Goal: Complete application form

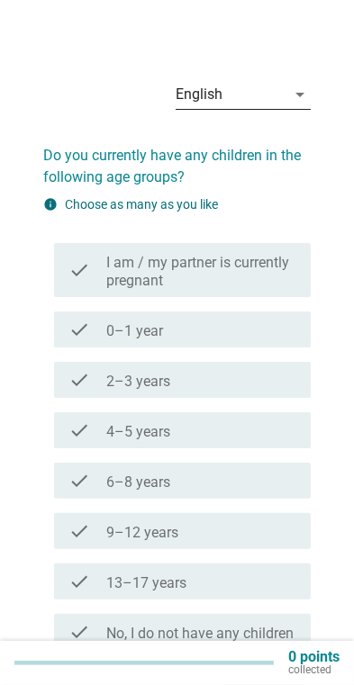
click at [287, 88] on div "arrow_drop_down" at bounding box center [297, 95] width 25 height 22
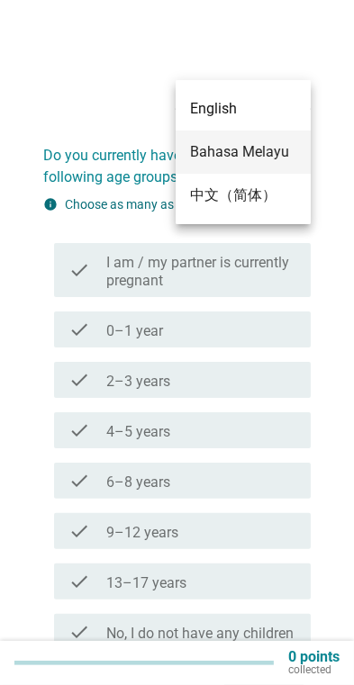
click at [275, 158] on div "Bahasa Melayu" at bounding box center [243, 152] width 106 height 22
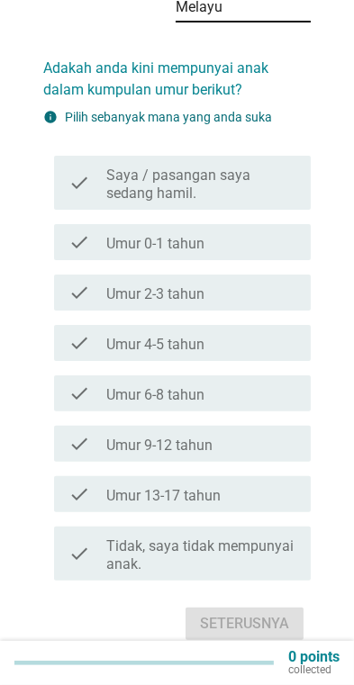
scroll to position [105, 0]
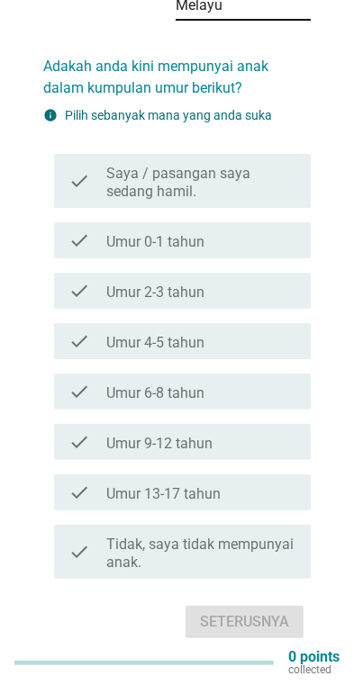
click at [257, 330] on div "check_box_outline_blank Umur 4-5 tahun" at bounding box center [201, 341] width 190 height 22
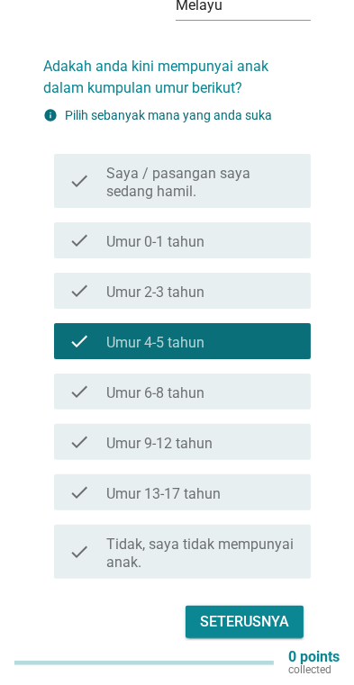
click at [221, 485] on label "Umur 13-17 tahun" at bounding box center [163, 494] width 114 height 18
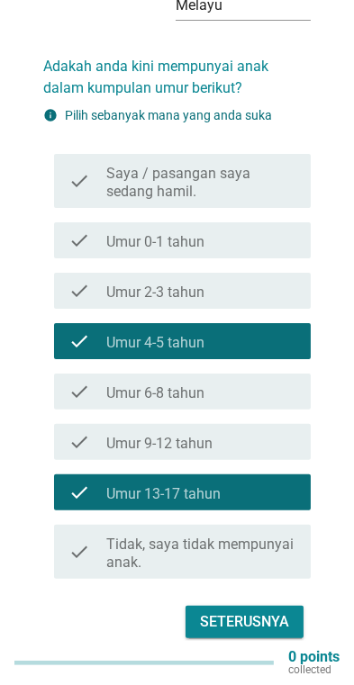
click at [268, 611] on div "Seterusnya" at bounding box center [244, 622] width 89 height 22
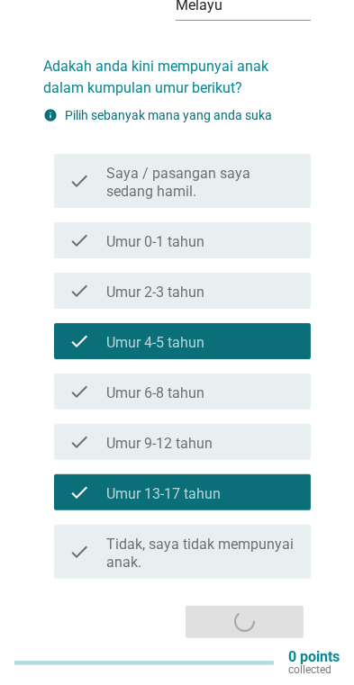
scroll to position [0, 0]
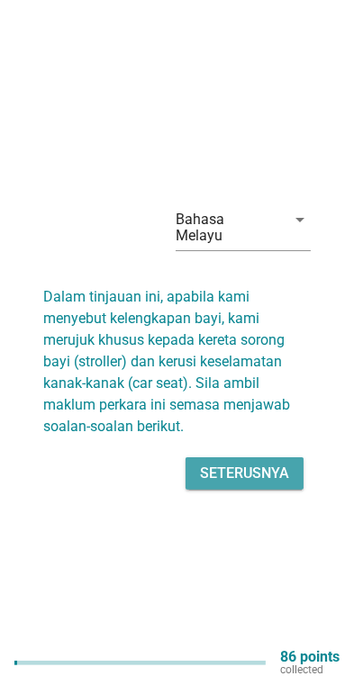
click at [275, 484] on div "Seterusnya" at bounding box center [244, 474] width 89 height 22
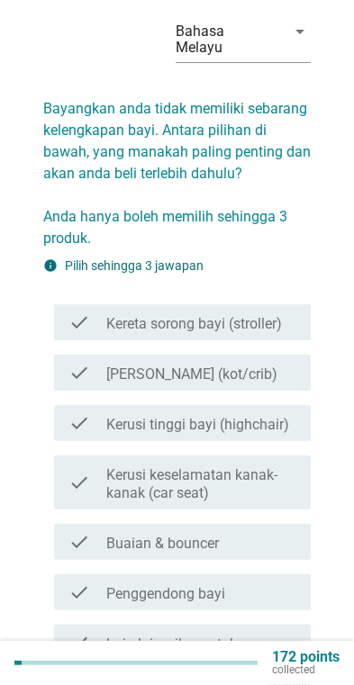
scroll to position [68, 0]
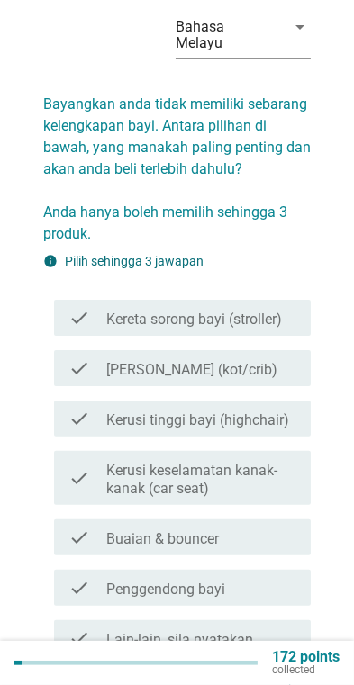
click at [95, 458] on div "check" at bounding box center [87, 478] width 38 height 40
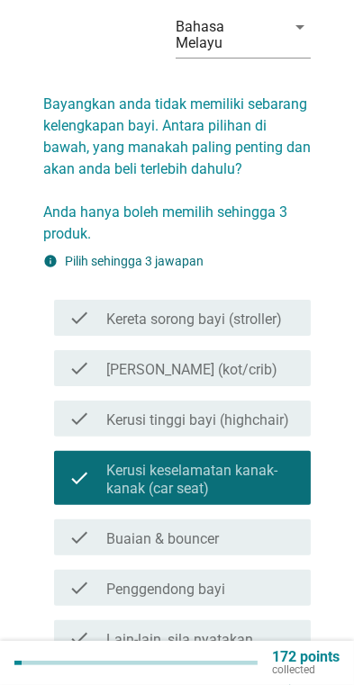
click at [81, 312] on div "check check_box_outline_blank Kereta sorong bayi (stroller)" at bounding box center [182, 318] width 257 height 36
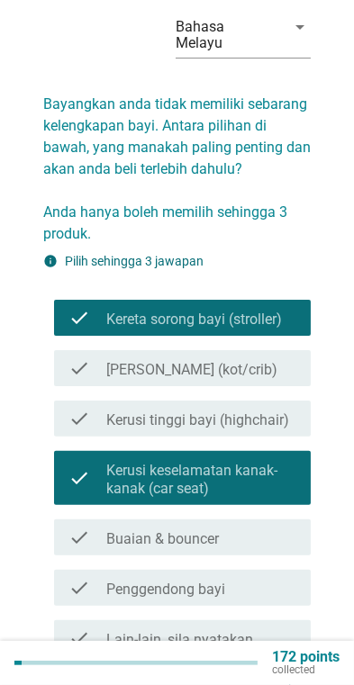
click at [84, 527] on icon "check" at bounding box center [79, 538] width 22 height 22
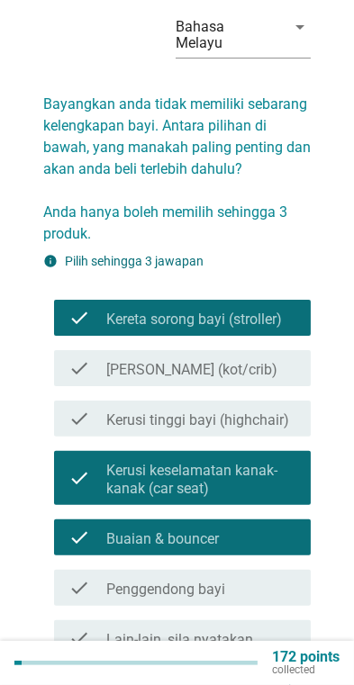
click at [234, 577] on div "check_box_outline_blank Penggendong bayi" at bounding box center [201, 588] width 190 height 22
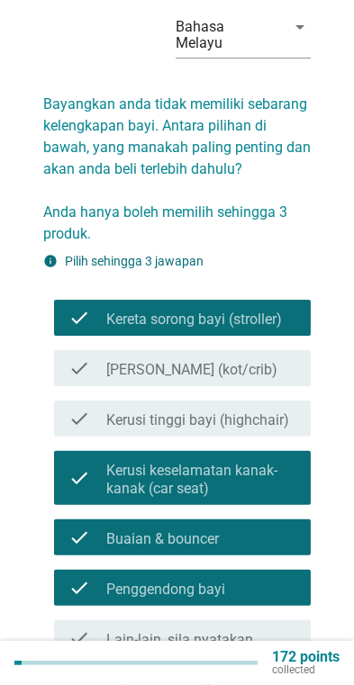
click at [264, 527] on div "check_box_outline_blank Buaian & bouncer" at bounding box center [201, 538] width 190 height 22
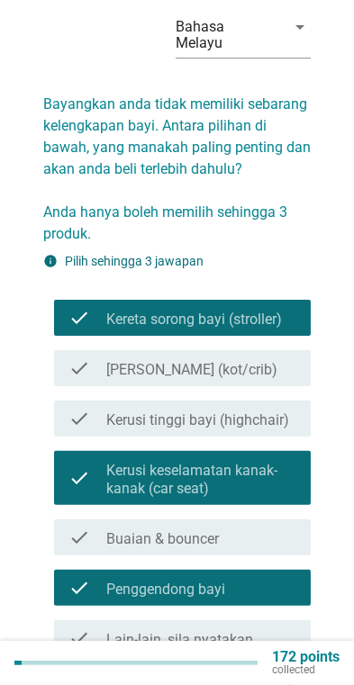
click at [256, 527] on div "check_box_outline_blank Buaian & bouncer" at bounding box center [201, 538] width 190 height 22
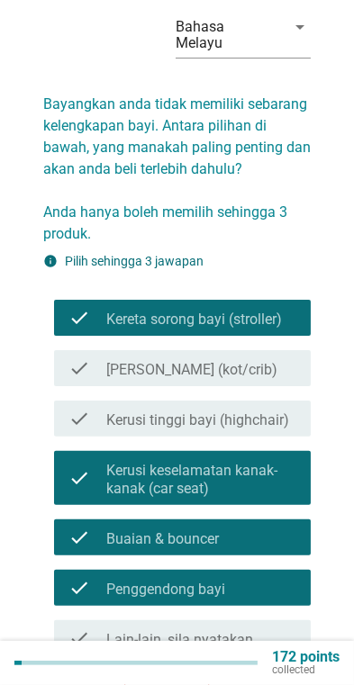
click at [245, 577] on div "check_box_outline_blank Penggendong bayi" at bounding box center [201, 588] width 190 height 22
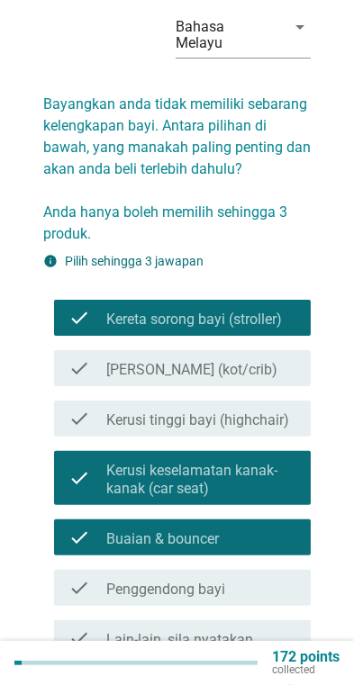
scroll to position [171, 0]
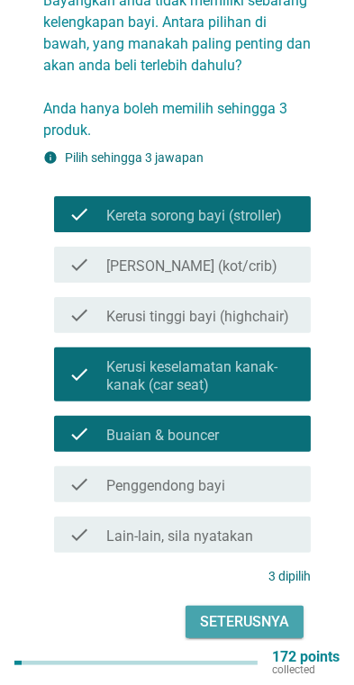
click at [258, 606] on button "Seterusnya" at bounding box center [244, 622] width 118 height 32
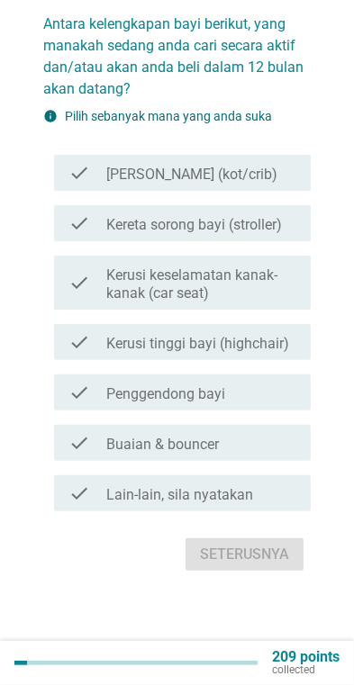
scroll to position [0, 0]
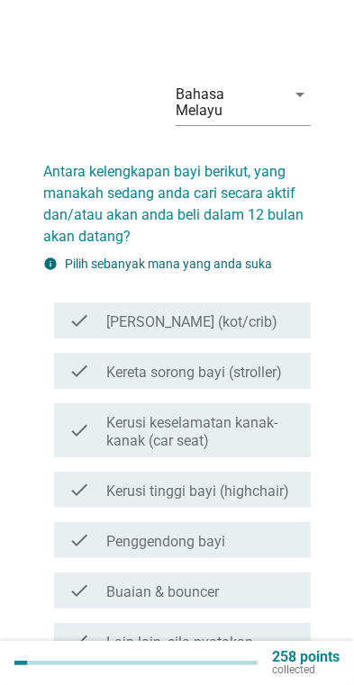
click at [78, 314] on icon "check" at bounding box center [79, 321] width 22 height 22
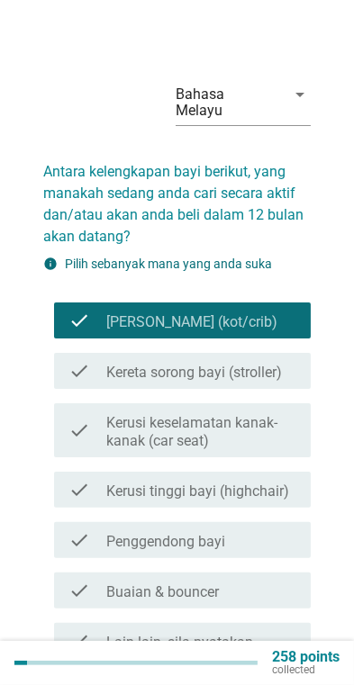
click at [85, 479] on icon "check" at bounding box center [79, 490] width 22 height 22
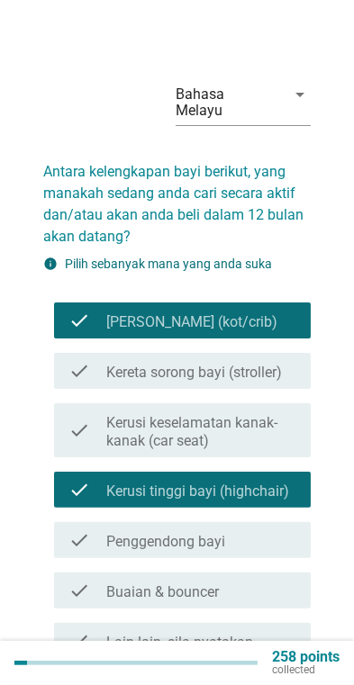
click at [86, 580] on icon "check" at bounding box center [79, 591] width 22 height 22
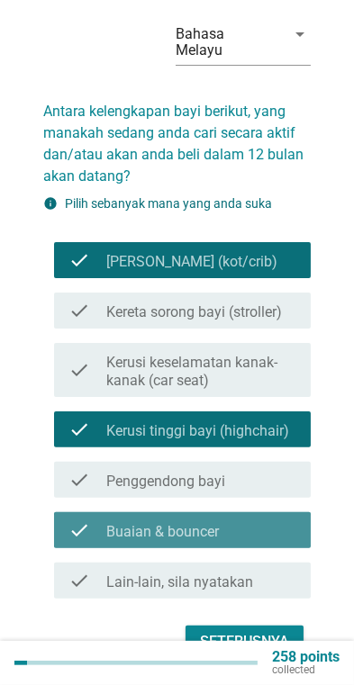
scroll to position [80, 0]
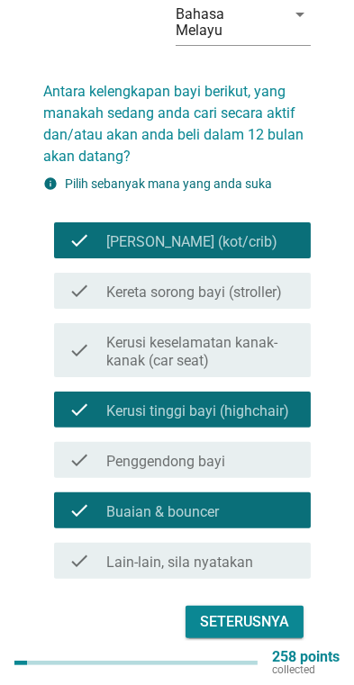
click at [264, 611] on div "Seterusnya" at bounding box center [244, 622] width 89 height 22
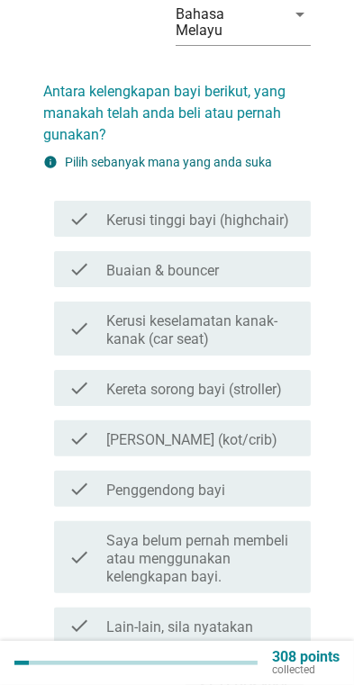
scroll to position [0, 0]
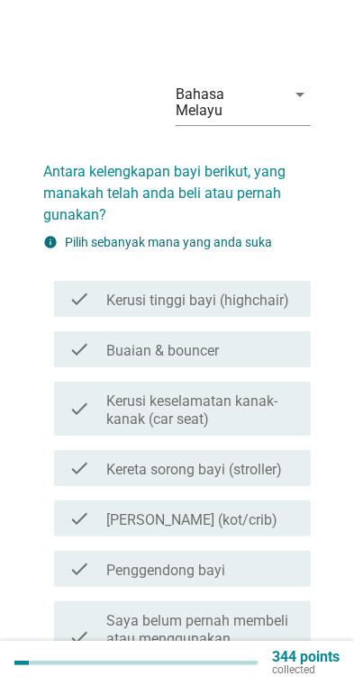
click at [59, 334] on div "check check_box_outline_blank Buaian & bouncer" at bounding box center [182, 349] width 257 height 36
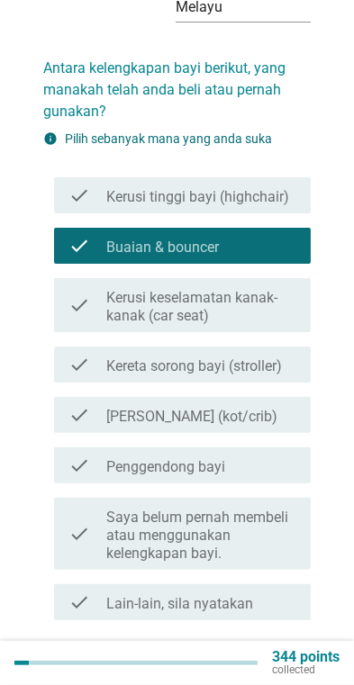
scroll to position [105, 0]
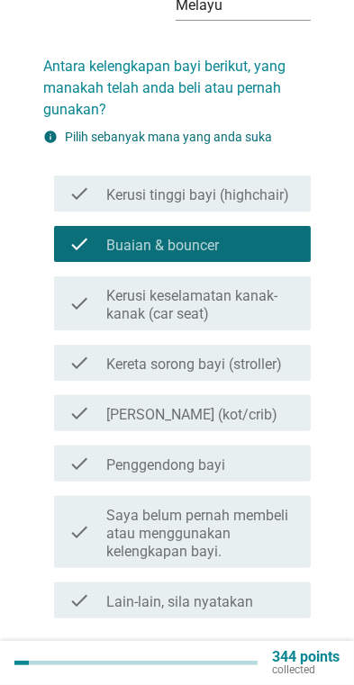
click at [87, 454] on icon "check" at bounding box center [79, 464] width 22 height 22
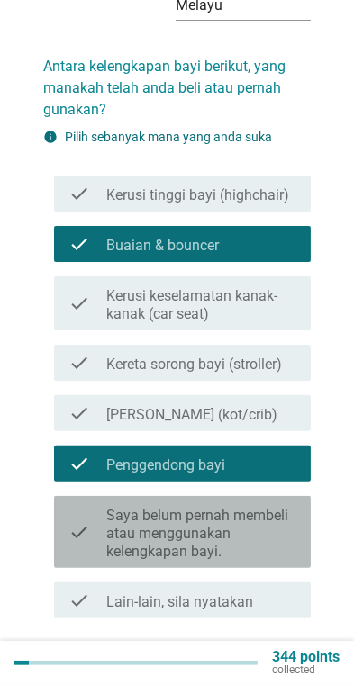
scroll to position [145, 0]
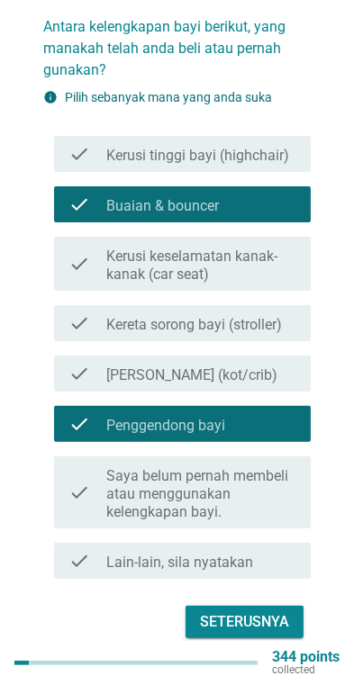
click at [262, 611] on div "Seterusnya" at bounding box center [244, 622] width 89 height 22
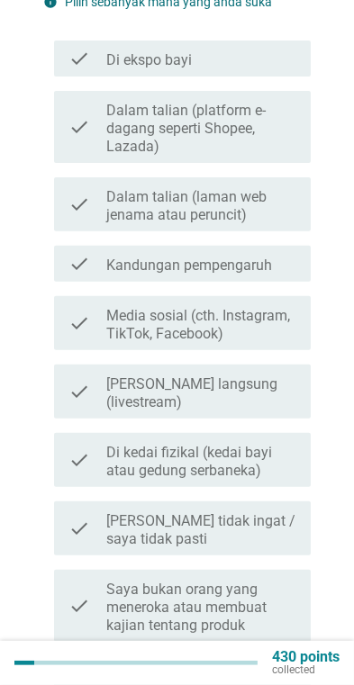
scroll to position [263, 0]
click at [106, 455] on div at bounding box center [106, 460] width 1 height 11
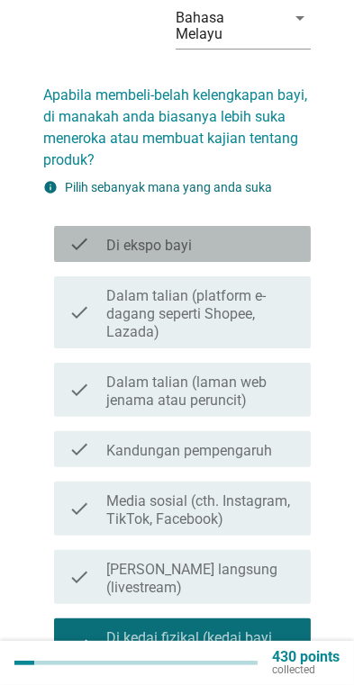
scroll to position [76, 0]
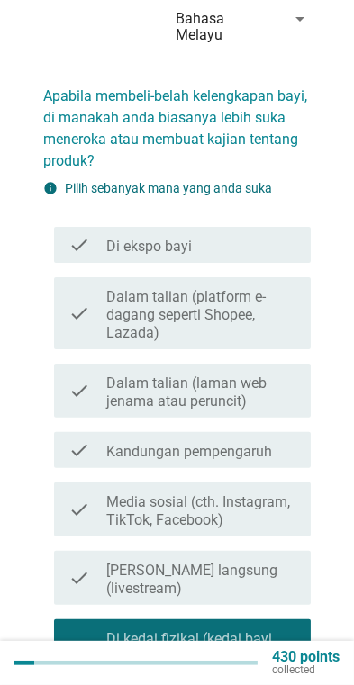
click at [115, 238] on label "Di ekspo bayi" at bounding box center [149, 247] width 86 height 18
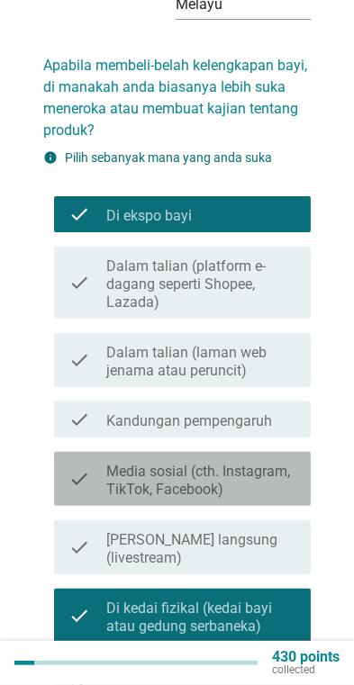
scroll to position [357, 0]
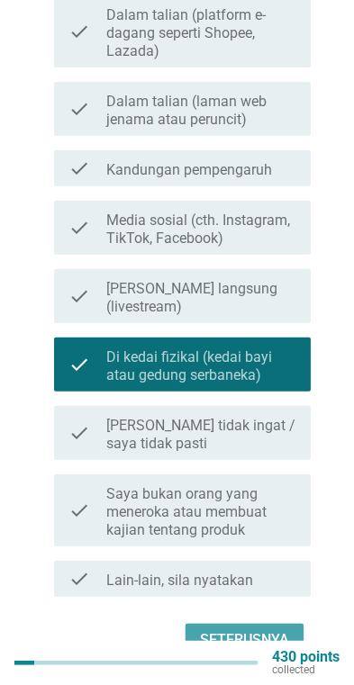
click at [264, 629] on div "Seterusnya" at bounding box center [244, 640] width 89 height 22
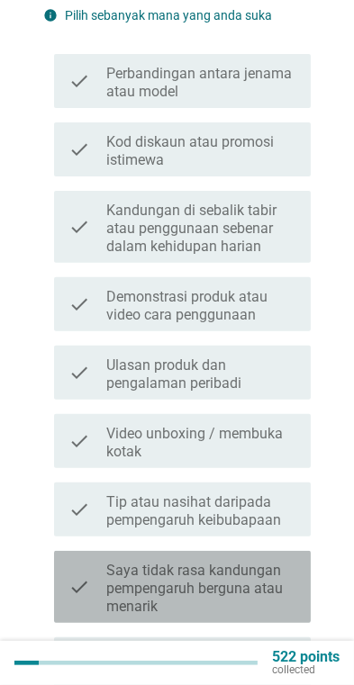
scroll to position [313, 0]
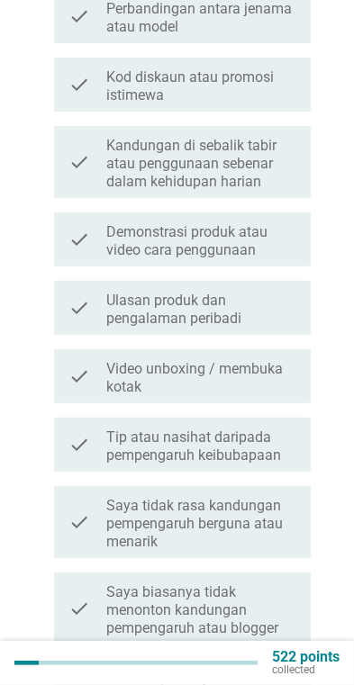
click at [262, 509] on label "Saya tidak rasa kandungan pempengaruh berguna atau menarik" at bounding box center [201, 524] width 190 height 54
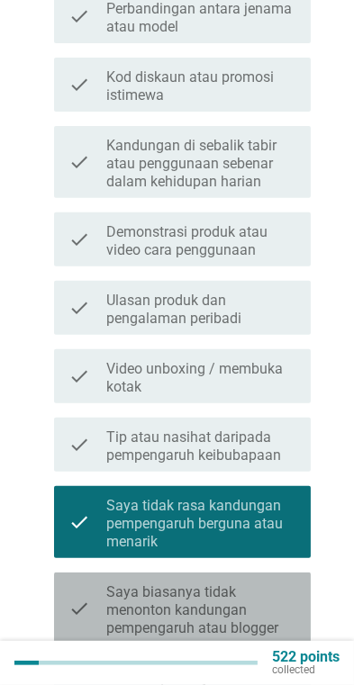
click at [241, 595] on label "Saya biasanya tidak menonton kandungan pempengaruh atau blogger" at bounding box center [201, 610] width 190 height 54
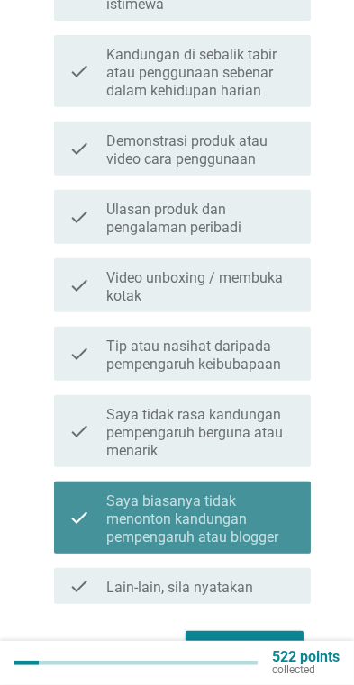
scroll to position [429, 0]
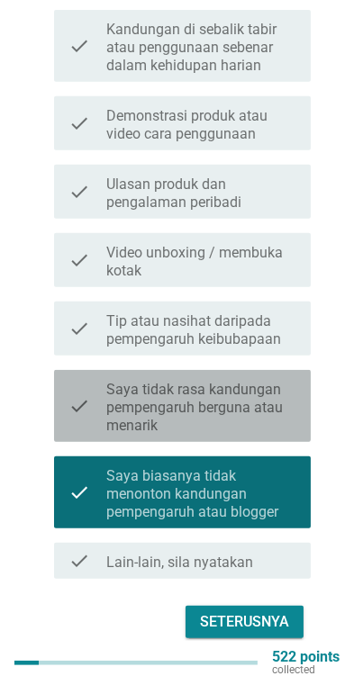
click at [110, 382] on label "Saya tidak rasa kandungan pempengaruh berguna atau menarik" at bounding box center [201, 408] width 190 height 54
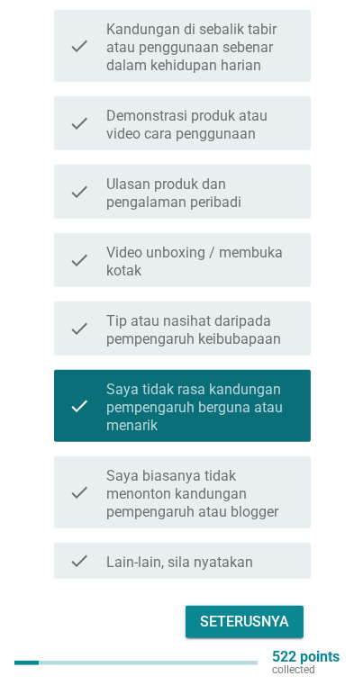
click at [80, 476] on icon "check" at bounding box center [79, 493] width 22 height 58
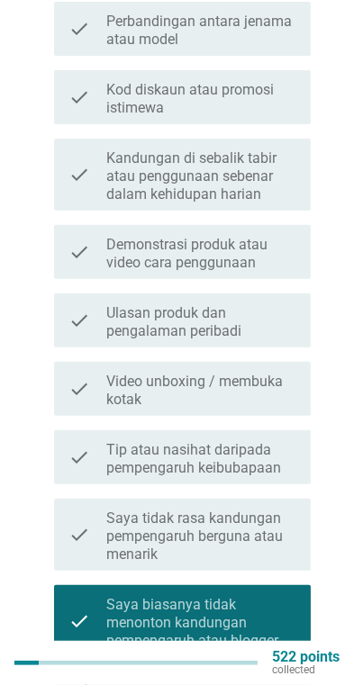
scroll to position [0, 0]
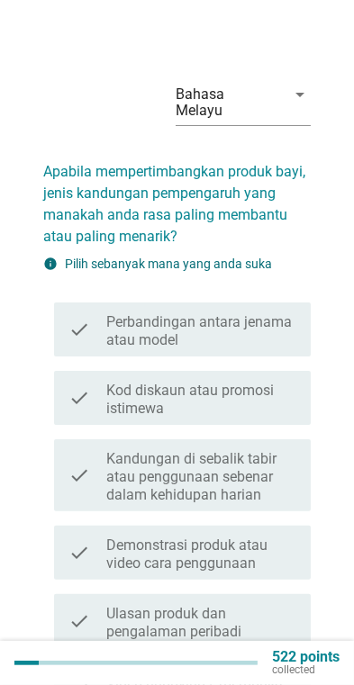
click at [112, 313] on label "Perbandingan antara jenama atau model" at bounding box center [201, 331] width 190 height 36
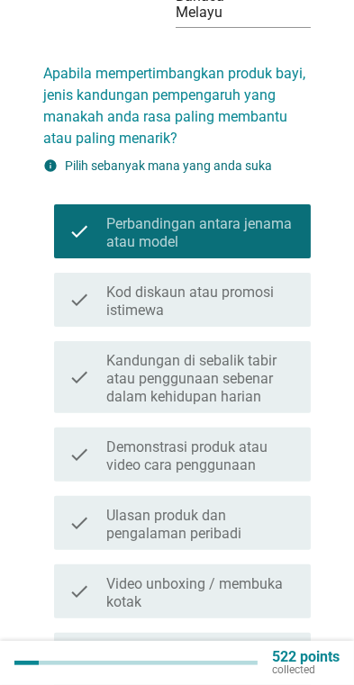
scroll to position [99, 0]
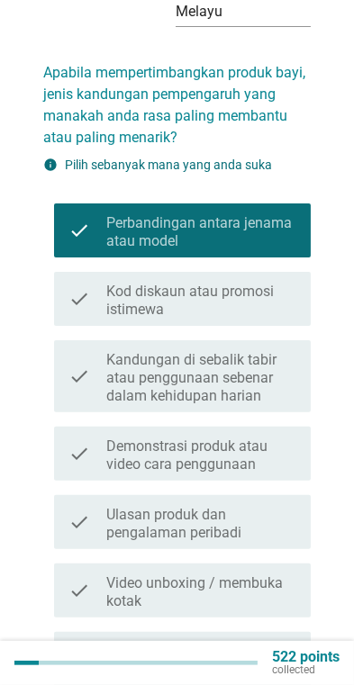
click at [83, 309] on div "check check_box_outline_blank Kod diskaun atau promosi istimewa" at bounding box center [182, 299] width 257 height 54
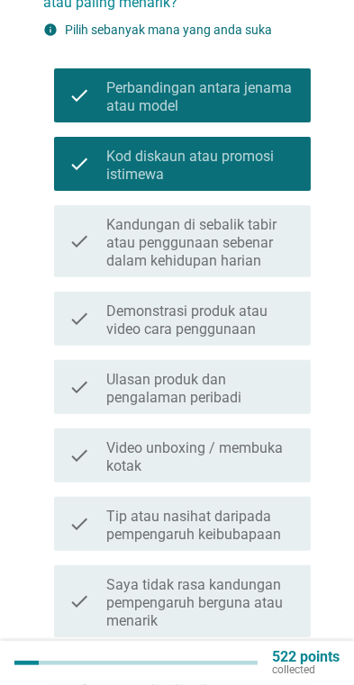
scroll to position [235, 0]
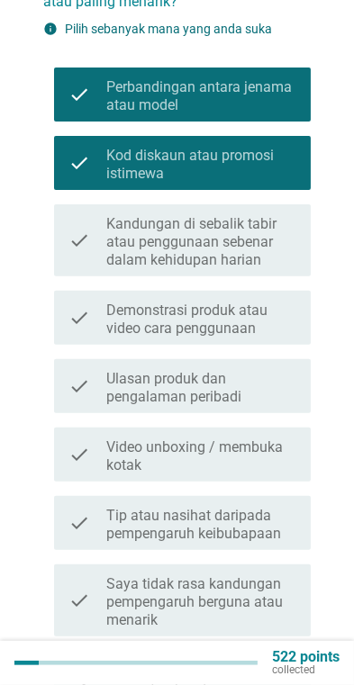
click at [93, 368] on div "check" at bounding box center [87, 386] width 38 height 40
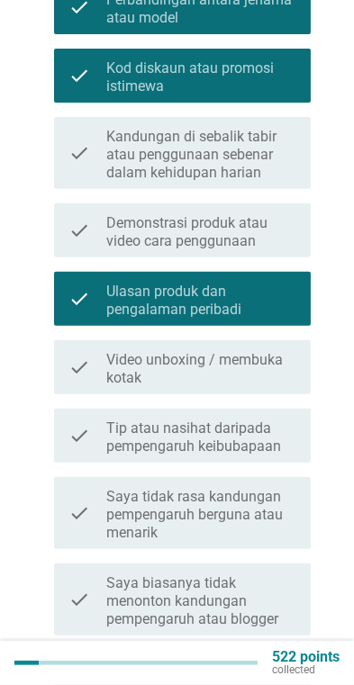
scroll to position [429, 0]
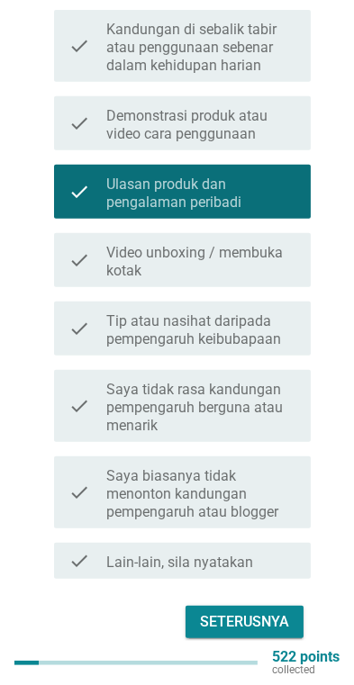
click at [253, 611] on div "Seterusnya" at bounding box center [244, 622] width 89 height 22
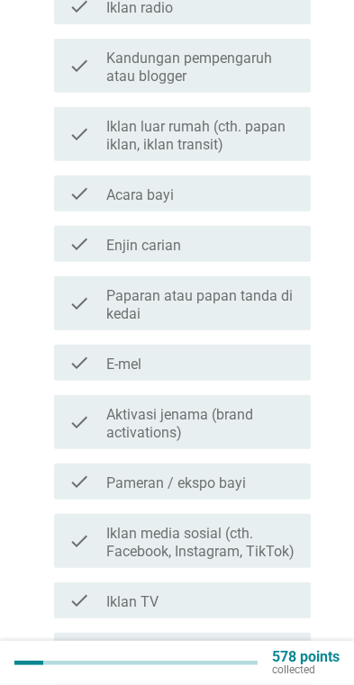
scroll to position [0, 0]
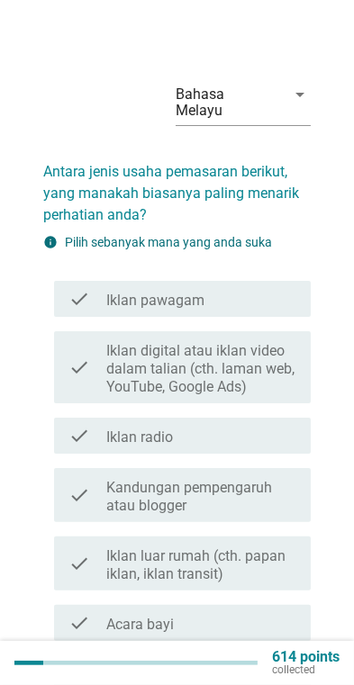
click at [108, 347] on label "Iklan digital atau iklan video dalam talian (cth. laman web, YouTube, Google Ad…" at bounding box center [201, 369] width 190 height 54
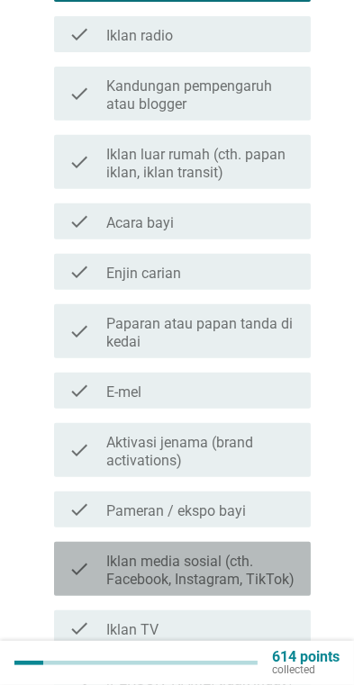
scroll to position [479, 0]
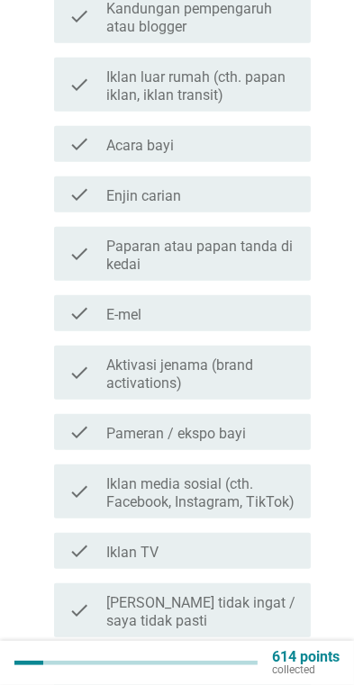
click at [85, 414] on div "check check_box_outline_blank Pameran / ekspo bayi" at bounding box center [182, 432] width 257 height 36
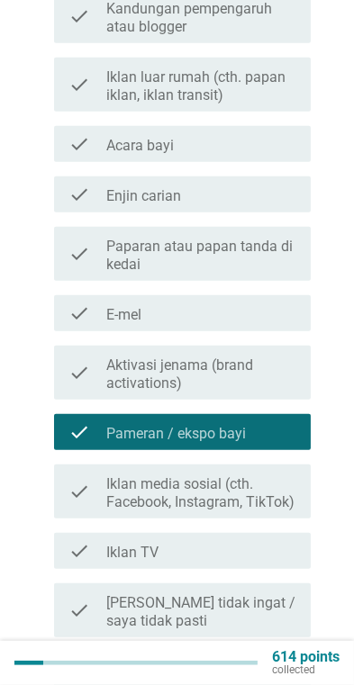
click at [80, 353] on icon "check" at bounding box center [79, 373] width 22 height 40
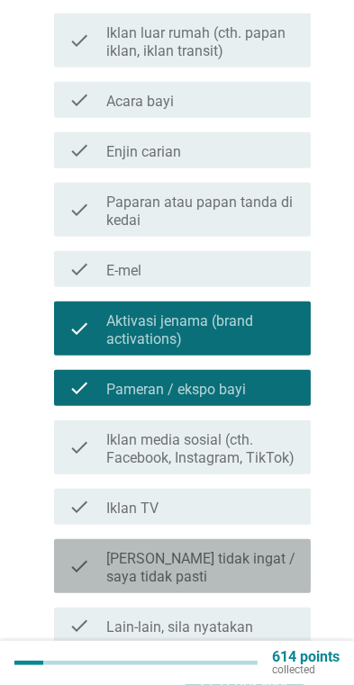
scroll to position [588, 0]
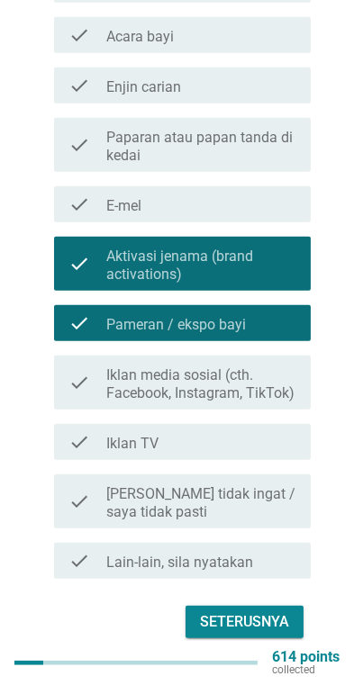
click at [266, 611] on div "Seterusnya" at bounding box center [244, 622] width 89 height 22
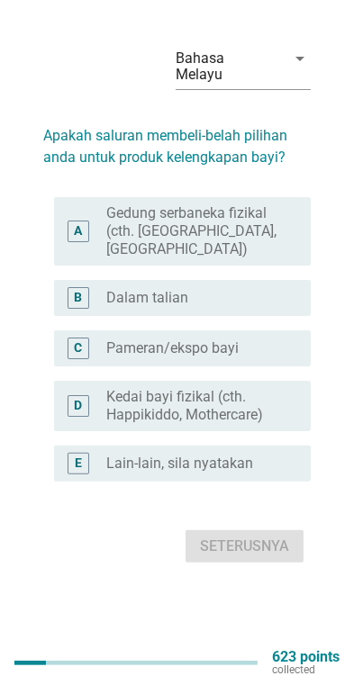
scroll to position [0, 0]
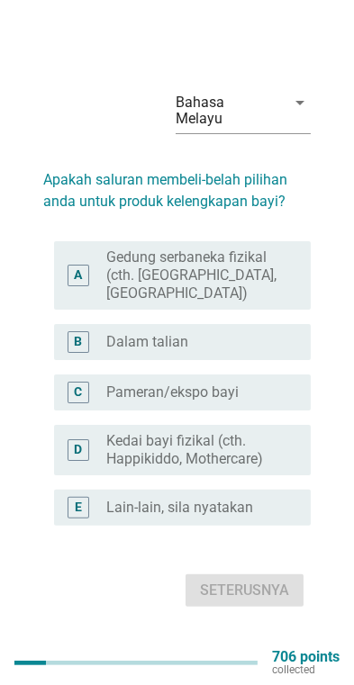
click at [72, 286] on div "A" at bounding box center [79, 276] width 22 height 22
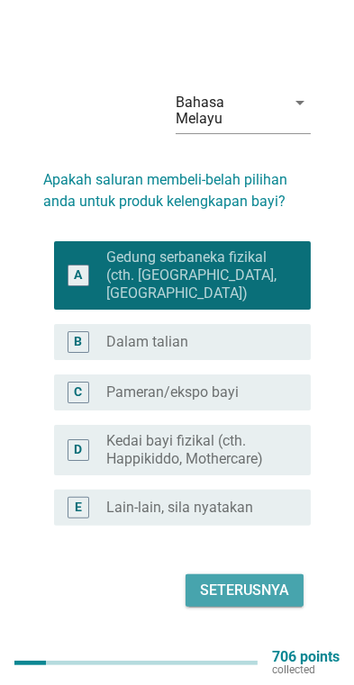
click at [261, 596] on div "Seterusnya" at bounding box center [244, 591] width 89 height 22
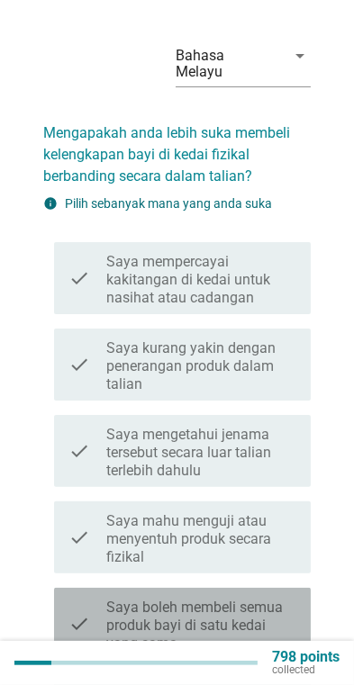
scroll to position [56, 0]
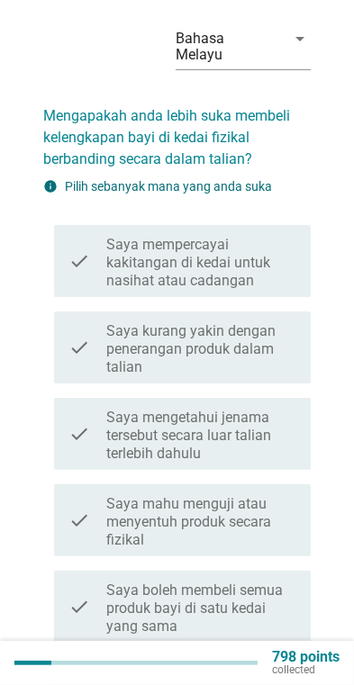
click at [96, 336] on div "check" at bounding box center [87, 348] width 38 height 58
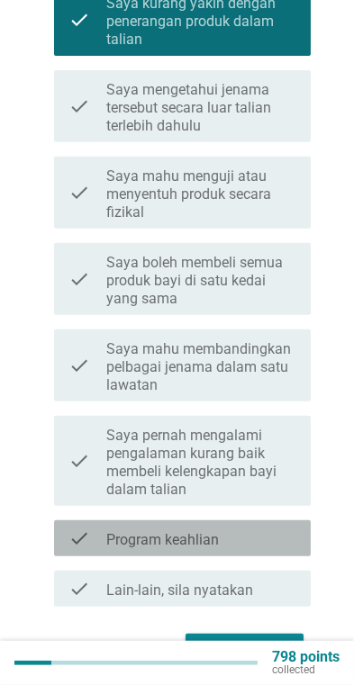
scroll to position [391, 0]
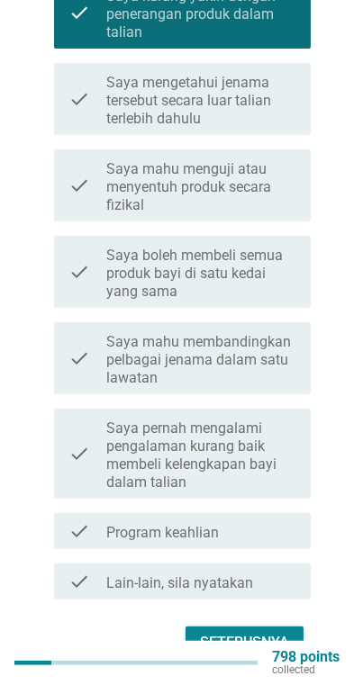
click at [267, 632] on div "Seterusnya" at bounding box center [244, 643] width 89 height 22
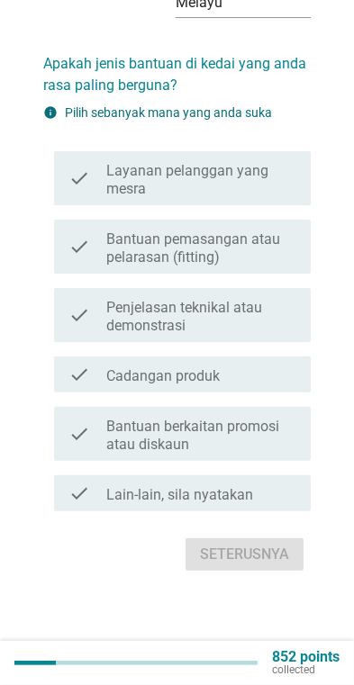
scroll to position [0, 0]
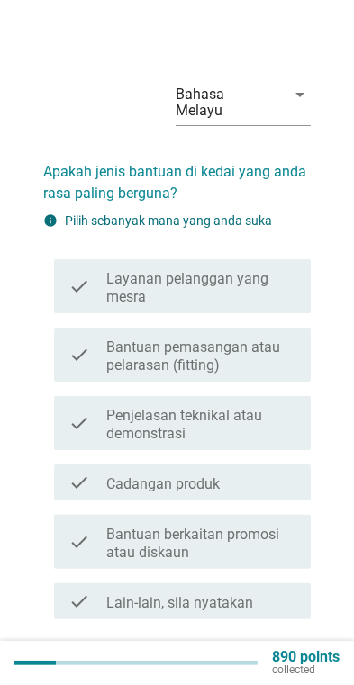
click at [63, 271] on div "check check_box_outline_blank Layanan pelanggan yang mesra" at bounding box center [182, 286] width 257 height 54
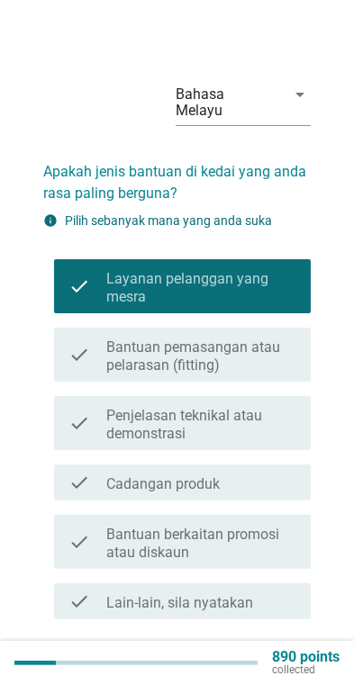
click at [282, 527] on label "Bantuan berkaitan promosi atau diskaun" at bounding box center [201, 544] width 190 height 36
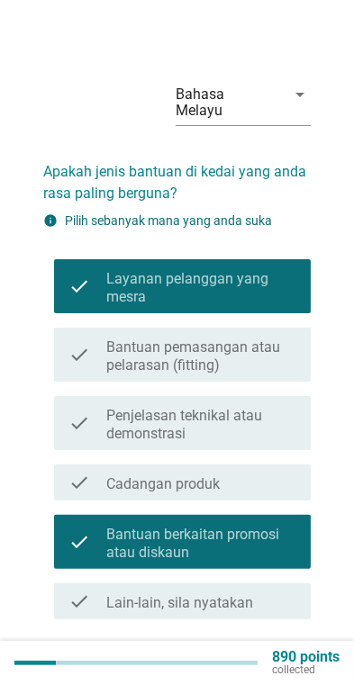
click at [78, 472] on icon "check" at bounding box center [79, 483] width 22 height 22
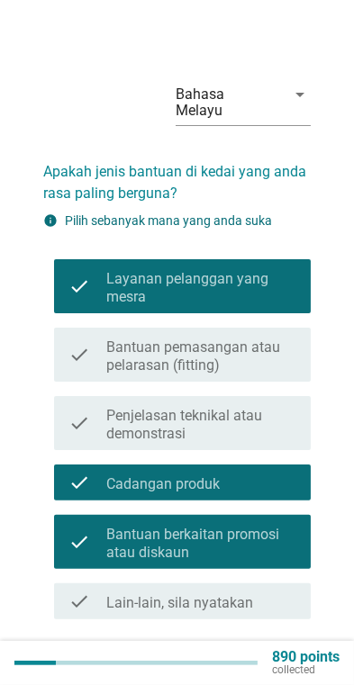
click at [251, 652] on div "Seterusnya" at bounding box center [244, 663] width 89 height 22
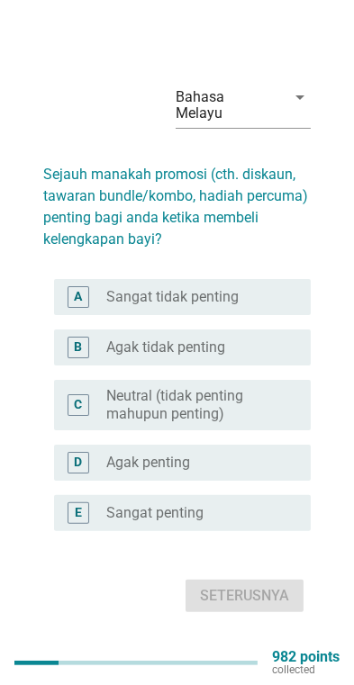
click at [92, 473] on div "D" at bounding box center [87, 463] width 38 height 22
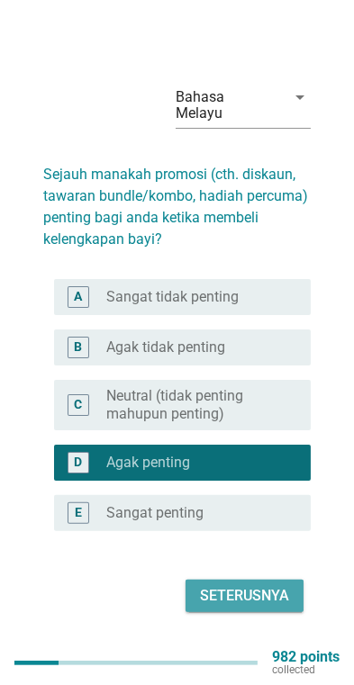
click at [254, 607] on div "Seterusnya" at bounding box center [244, 596] width 89 height 22
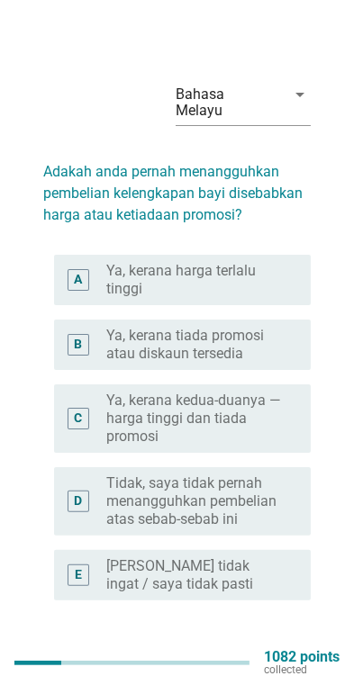
click at [112, 477] on label "Tidak, saya tidak pernah menangguhkan pembelian atas sebab-sebab ini" at bounding box center [194, 501] width 176 height 54
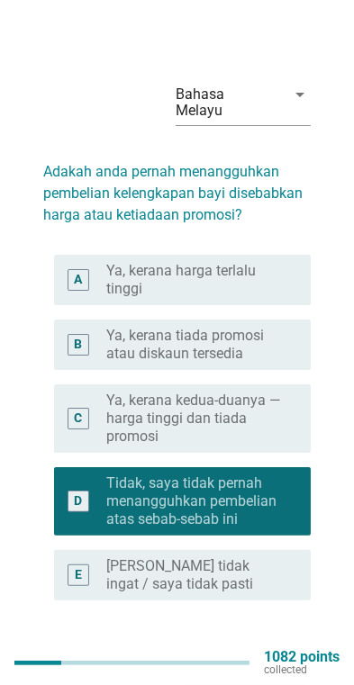
click at [259, 654] on div "Seterusnya" at bounding box center [244, 665] width 89 height 22
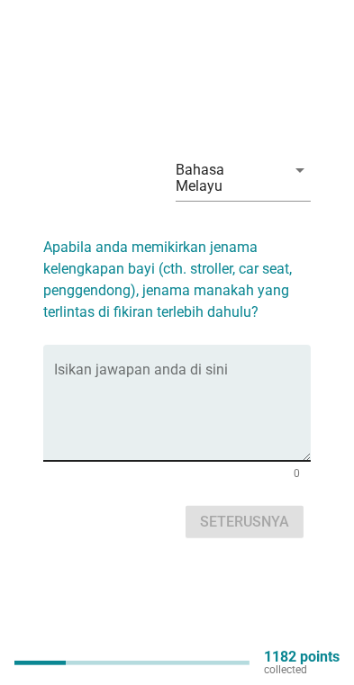
click at [80, 392] on textarea "Isikan jawapan anda di sini" at bounding box center [182, 413] width 257 height 95
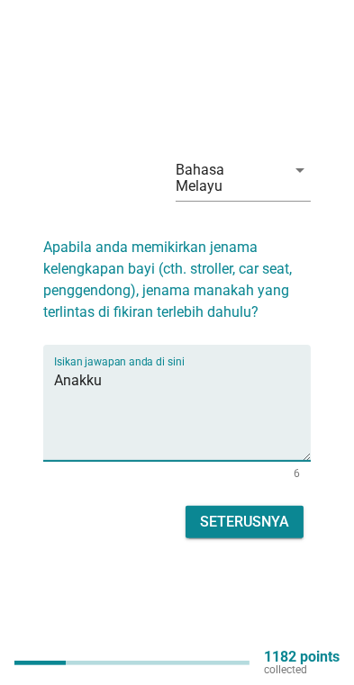
type textarea "Anakku"
click at [272, 533] on div "Seterusnya" at bounding box center [244, 522] width 89 height 22
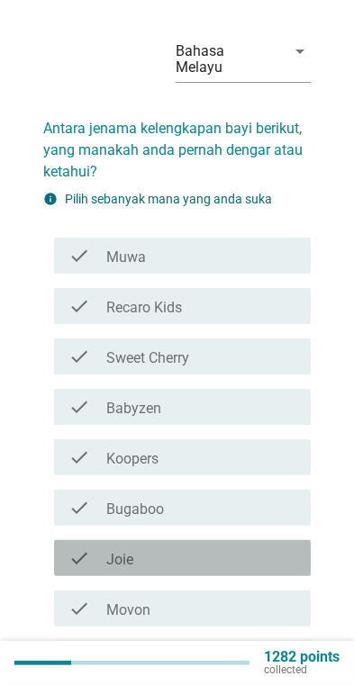
scroll to position [89, 0]
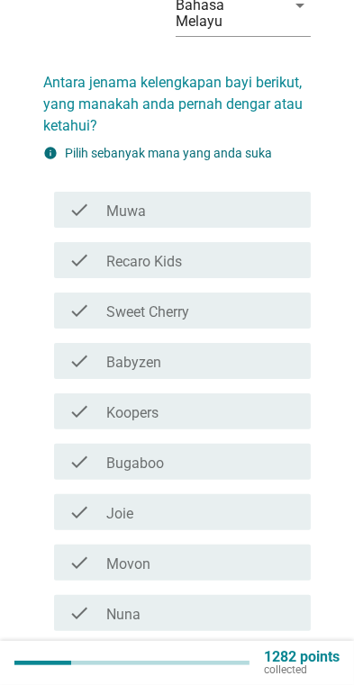
click at [77, 350] on icon "check" at bounding box center [79, 361] width 22 height 22
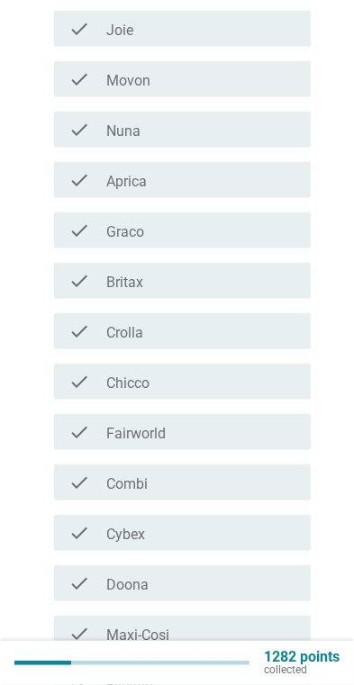
scroll to position [573, 0]
click at [215, 420] on div "check_box_outline_blank Fairworld" at bounding box center [201, 431] width 190 height 22
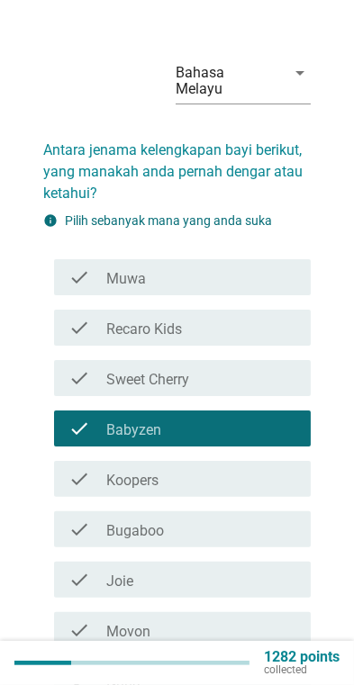
scroll to position [0, 0]
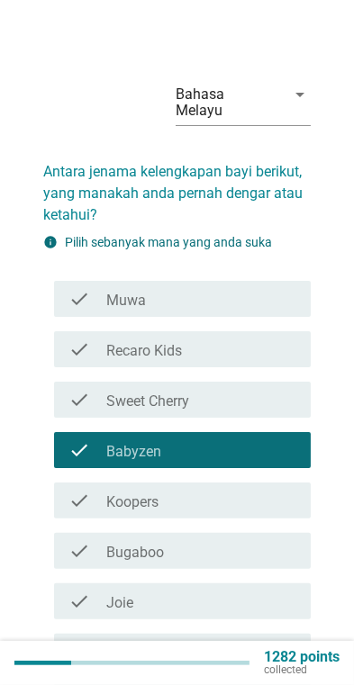
click at [259, 290] on div "check_box_outline_blank Muwa" at bounding box center [201, 299] width 190 height 22
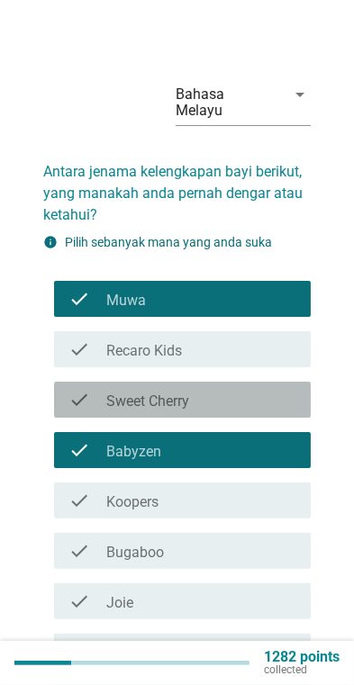
scroll to position [8, 0]
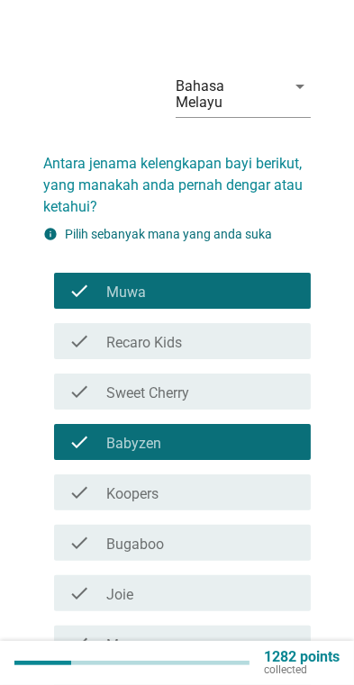
click at [281, 330] on div "check_box_outline_blank Recaro Kids" at bounding box center [201, 341] width 190 height 22
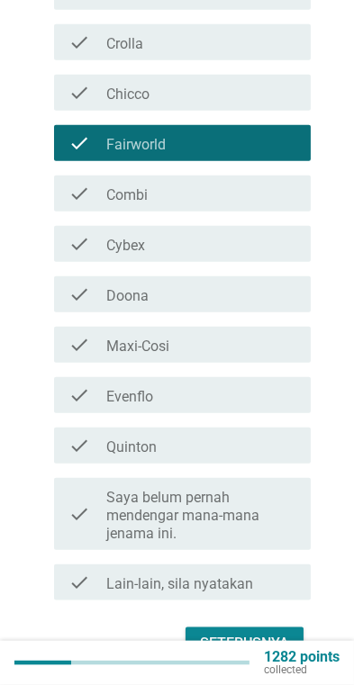
scroll to position [883, 0]
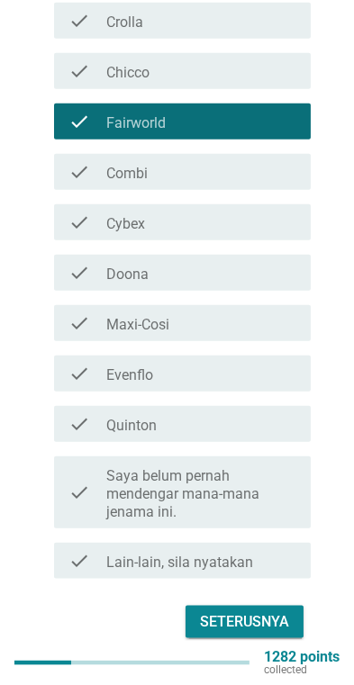
click at [283, 611] on div "Seterusnya" at bounding box center [244, 622] width 89 height 22
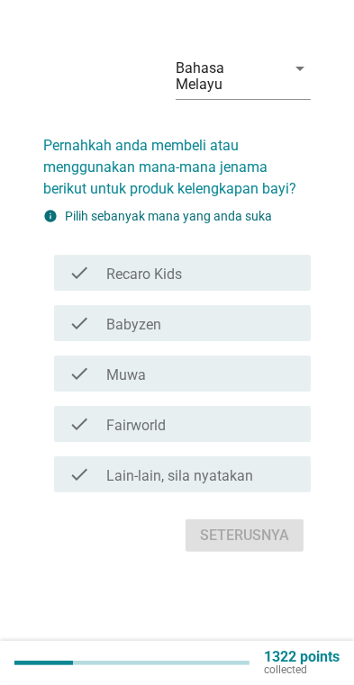
scroll to position [0, 0]
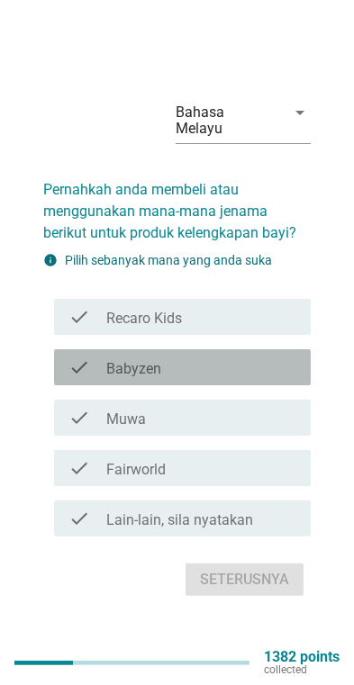
click at [260, 375] on div "check_box_outline_blank Babyzen" at bounding box center [201, 367] width 190 height 22
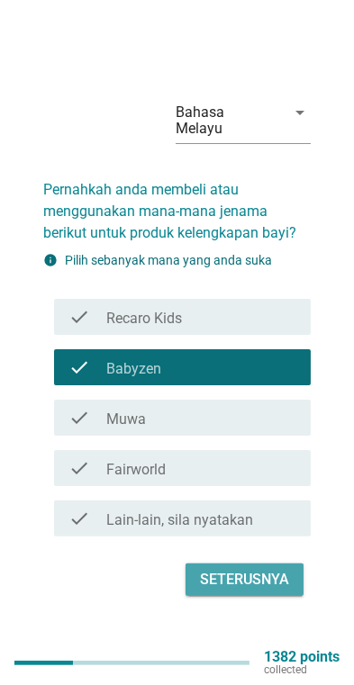
click at [264, 590] on div "Seterusnya" at bounding box center [244, 580] width 89 height 22
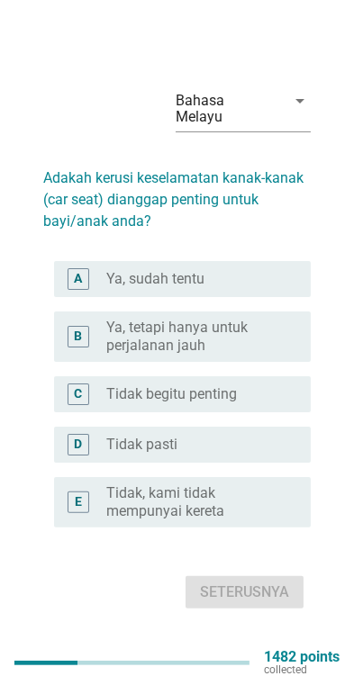
click at [270, 288] on div "radio_button_unchecked Ya, sudah tentu" at bounding box center [194, 279] width 176 height 18
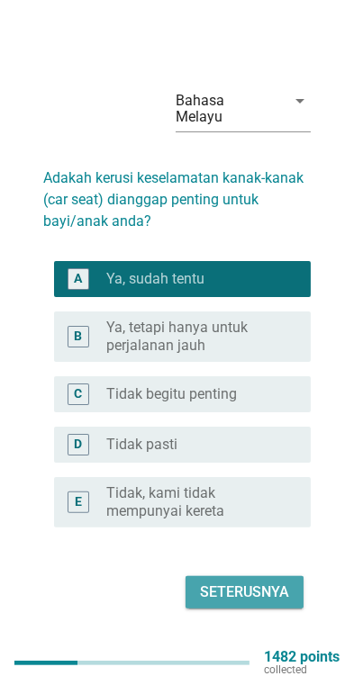
click at [263, 603] on div "Seterusnya" at bounding box center [244, 592] width 89 height 22
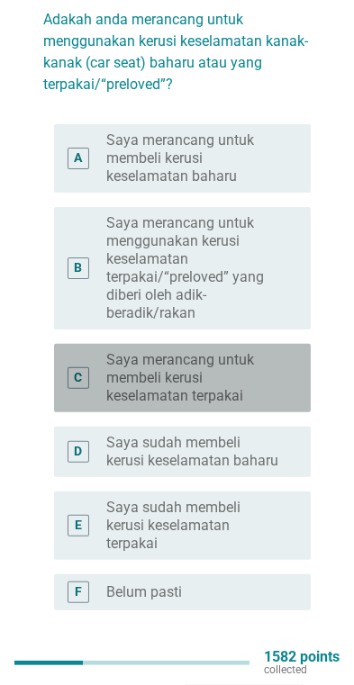
scroll to position [139, 0]
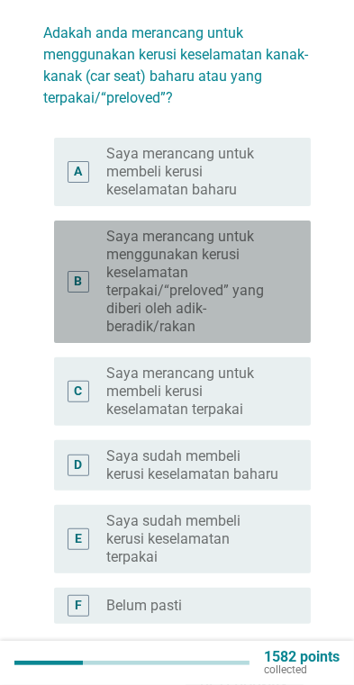
click at [262, 281] on label "Saya merancang untuk menggunakan kerusi keselamatan terpakai/“preloved” yang di…" at bounding box center [194, 282] width 176 height 108
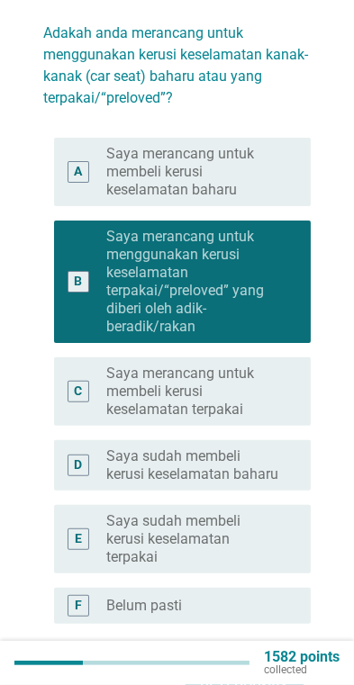
click at [252, 289] on label "Saya merancang untuk menggunakan kerusi keselamatan terpakai/“preloved” yang di…" at bounding box center [194, 282] width 176 height 108
click at [236, 383] on label "Saya merancang untuk membeli kerusi keselamatan terpakai" at bounding box center [194, 392] width 176 height 54
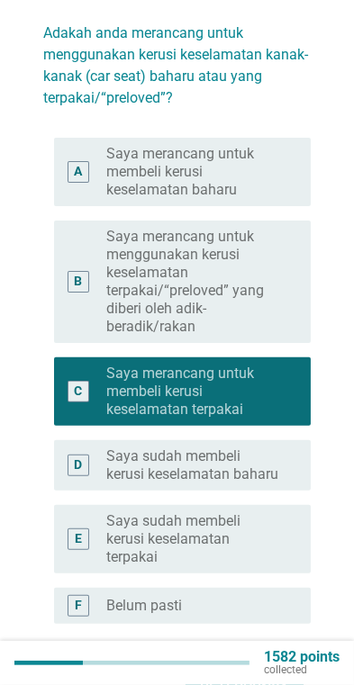
click at [234, 447] on label "Saya sudah membeli kerusi keselamatan baharu" at bounding box center [194, 465] width 176 height 36
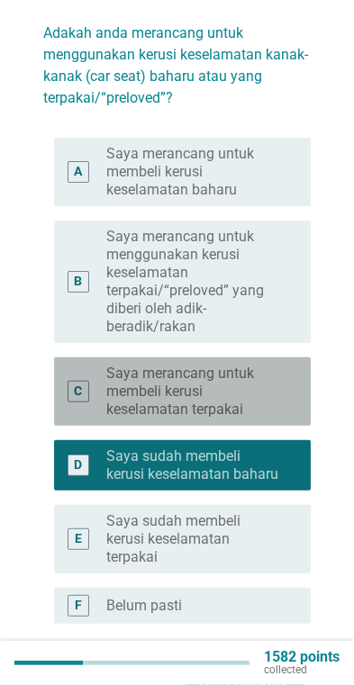
scroll to position [188, 0]
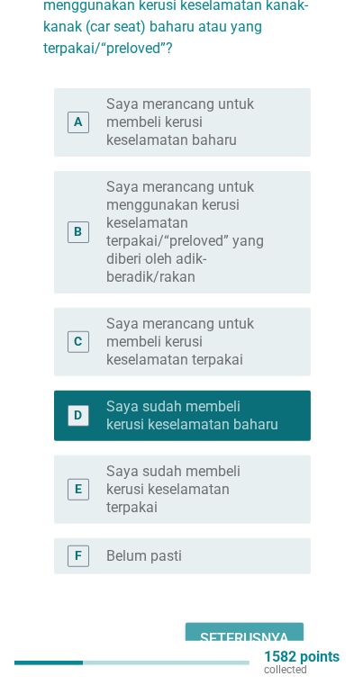
click at [261, 628] on div "Seterusnya" at bounding box center [244, 639] width 89 height 22
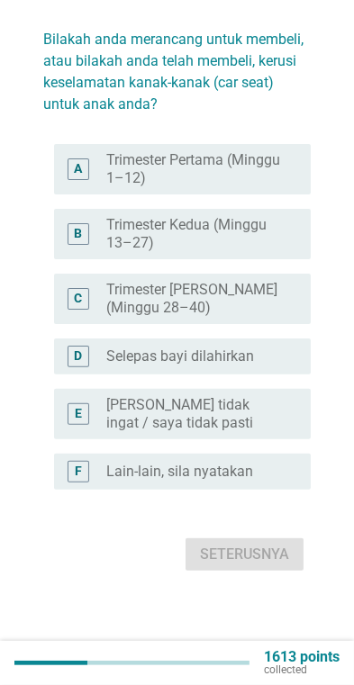
scroll to position [0, 0]
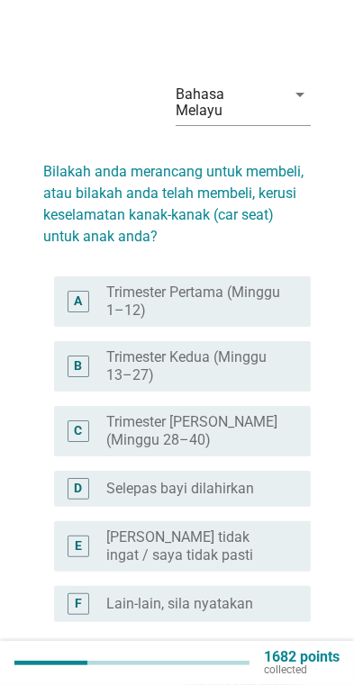
click at [234, 480] on label "Selepas bayi dilahirkan" at bounding box center [180, 489] width 148 height 18
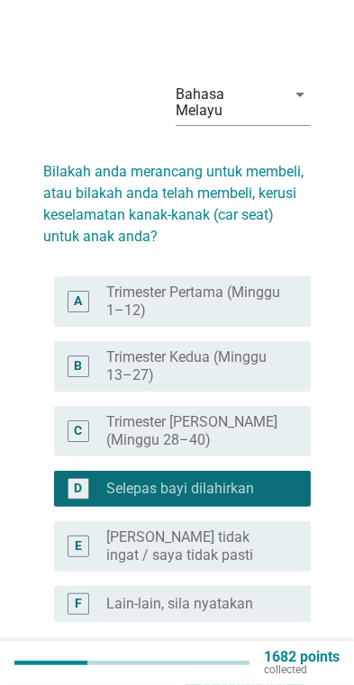
click at [276, 680] on div "Seterusnya" at bounding box center [244, 687] width 89 height 22
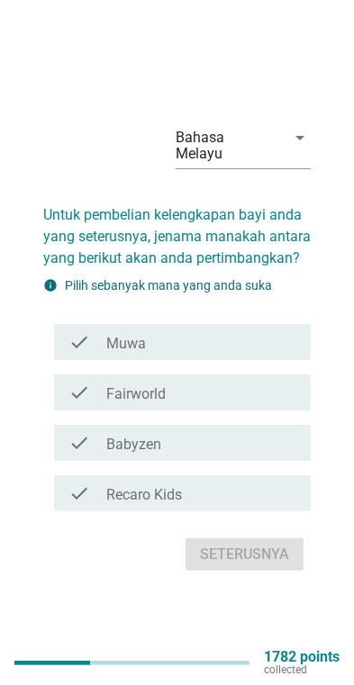
click at [263, 495] on div "check check_box_outline_blank Recaro Kids" at bounding box center [182, 493] width 257 height 36
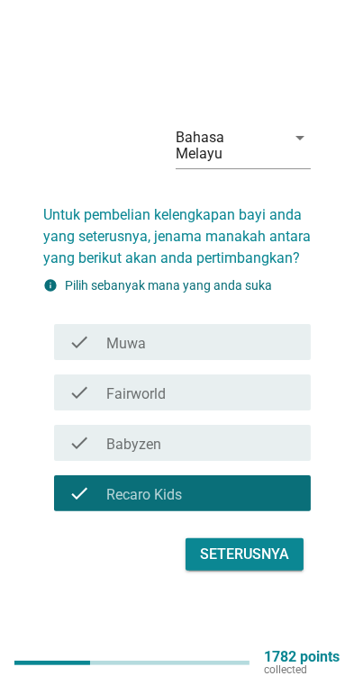
click at [260, 571] on button "Seterusnya" at bounding box center [244, 554] width 118 height 32
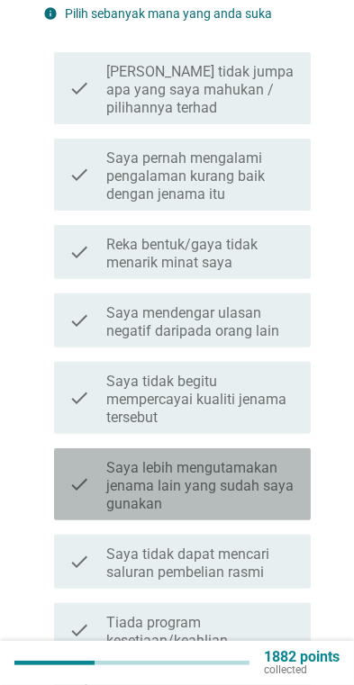
scroll to position [228, 0]
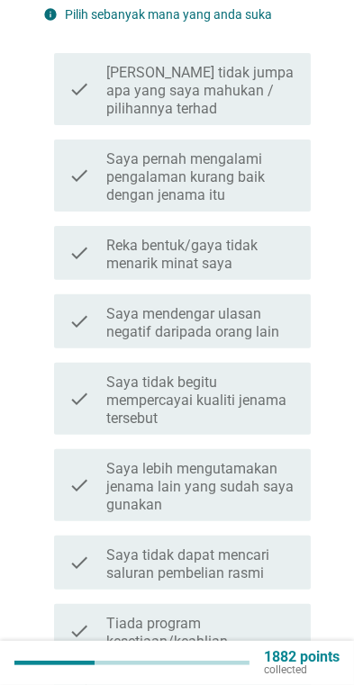
click at [272, 470] on label "Saya lebih mengutamakan jenama lain yang sudah saya gunakan" at bounding box center [201, 487] width 190 height 54
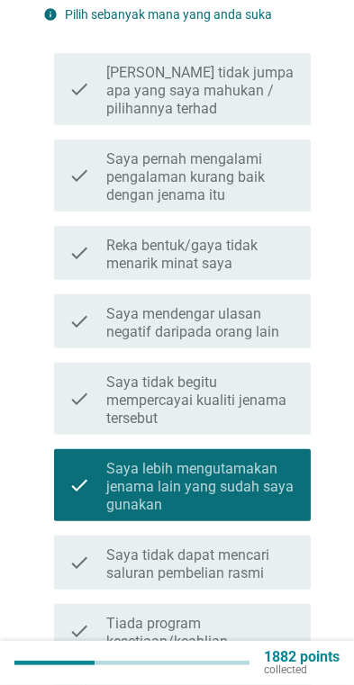
scroll to position [581, 0]
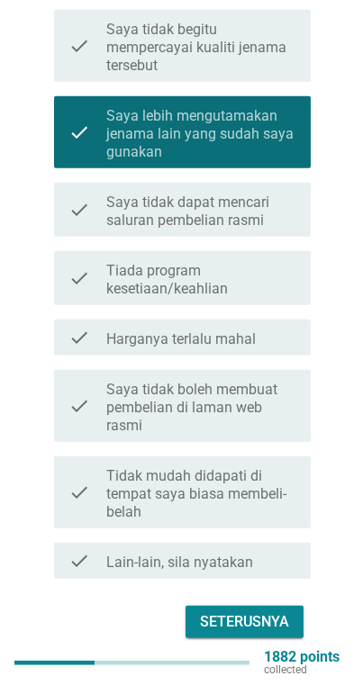
click at [255, 611] on div "Seterusnya" at bounding box center [244, 622] width 89 height 22
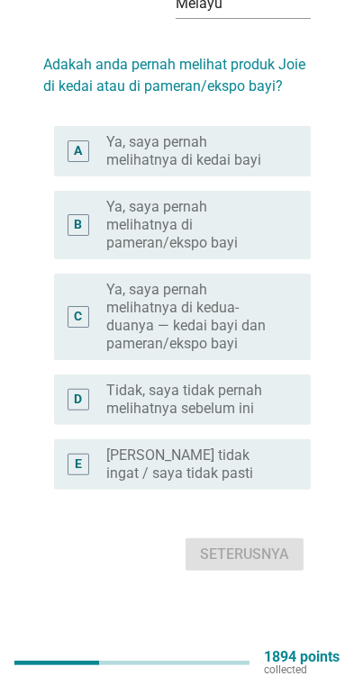
scroll to position [0, 0]
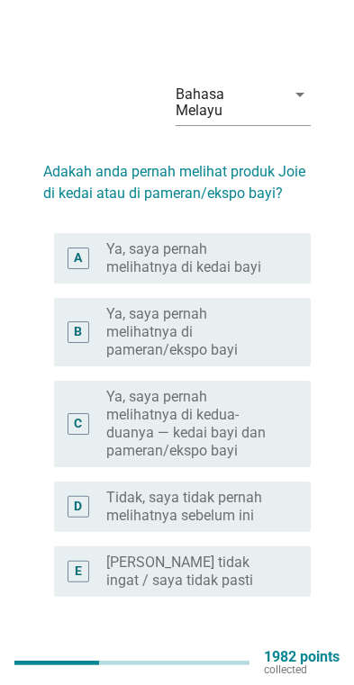
click at [275, 489] on label "Tidak, saya tidak pernah melihatnya sebelum ini" at bounding box center [194, 507] width 176 height 36
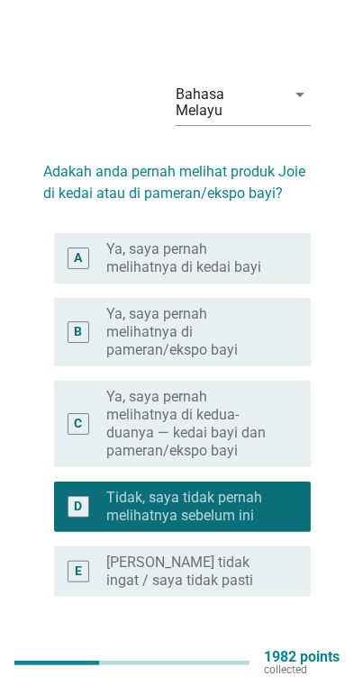
click at [255, 645] on button "Seterusnya" at bounding box center [244, 661] width 118 height 32
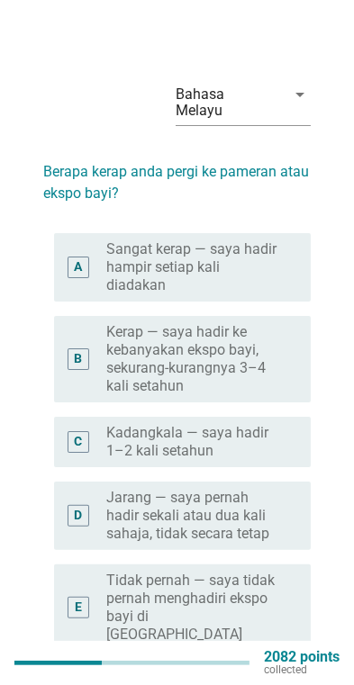
click at [275, 424] on label "Kadangkala — saya hadir 1–2 kali setahun" at bounding box center [194, 442] width 176 height 36
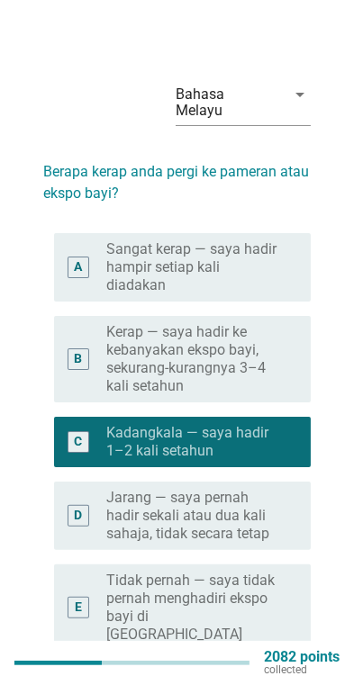
click at [278, 349] on label "Kerap — saya hadir ke kebanyakan ekspo bayi, sekurang-kurangnya 3–4 kali setahun" at bounding box center [194, 359] width 176 height 72
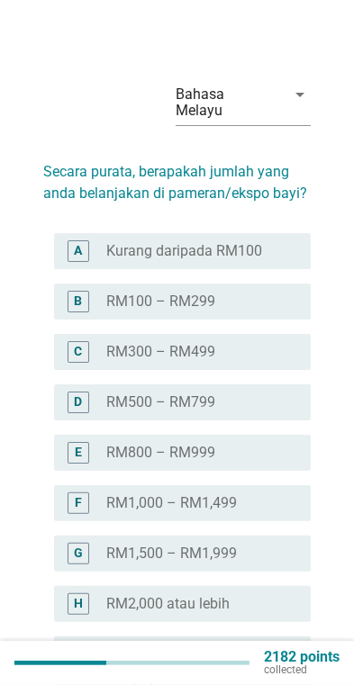
click at [271, 494] on div "radio_button_unchecked RM1,000 – RM1,499" at bounding box center [194, 503] width 176 height 18
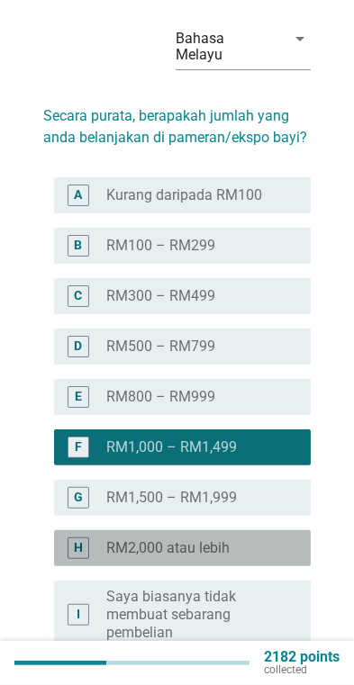
scroll to position [149, 0]
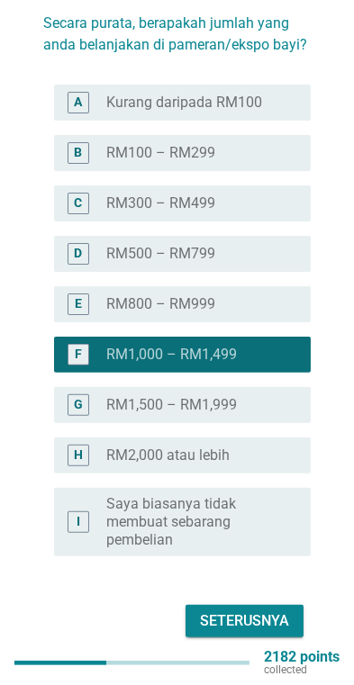
click at [266, 610] on div "Seterusnya" at bounding box center [244, 621] width 89 height 22
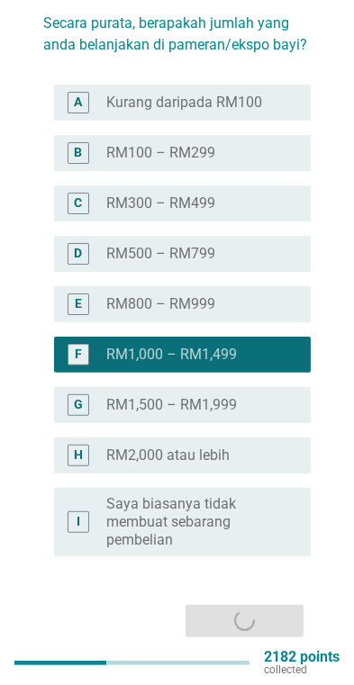
scroll to position [0, 0]
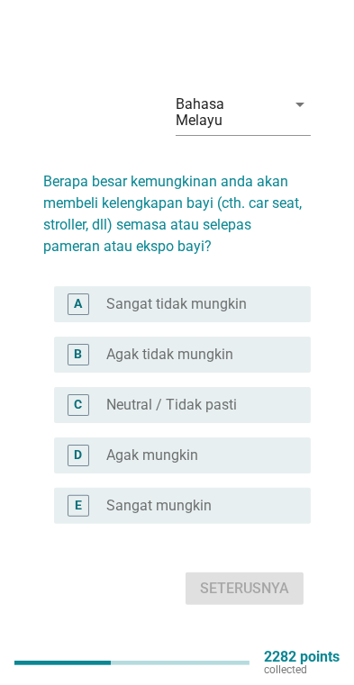
click at [249, 463] on div "radio_button_unchecked Agak mungkin" at bounding box center [194, 455] width 176 height 18
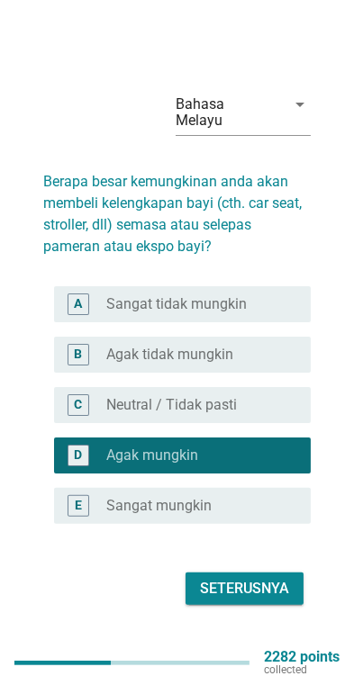
click at [282, 414] on div "radio_button_unchecked Neutral / Tidak pasti" at bounding box center [201, 405] width 190 height 18
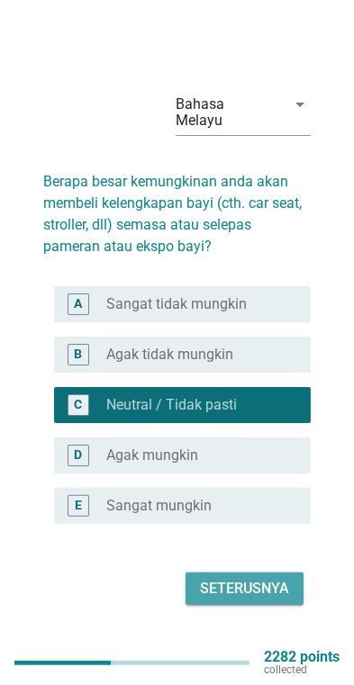
click at [264, 599] on div "Seterusnya" at bounding box center [244, 589] width 89 height 22
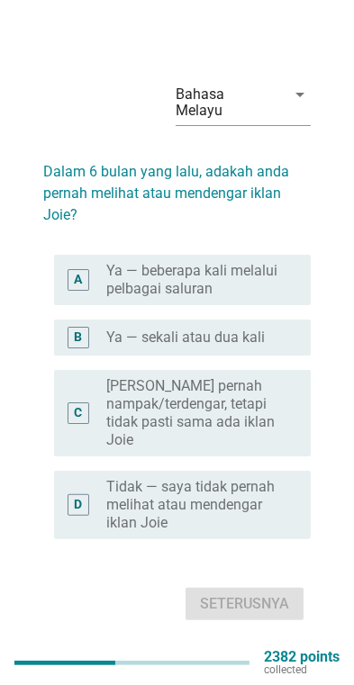
click at [270, 506] on label "Tidak — saya tidak pernah melihat atau mendengar iklan Joie" at bounding box center [194, 505] width 176 height 54
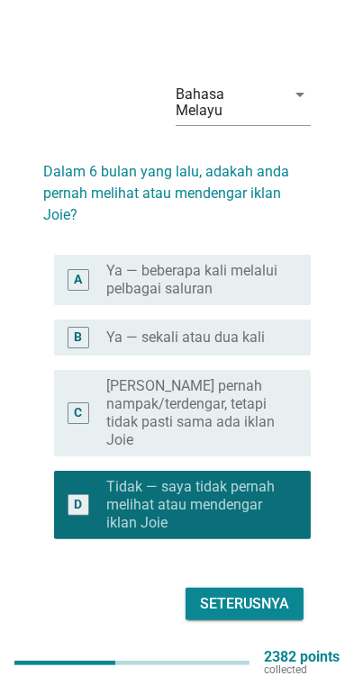
click at [266, 615] on div "Seterusnya" at bounding box center [244, 604] width 89 height 22
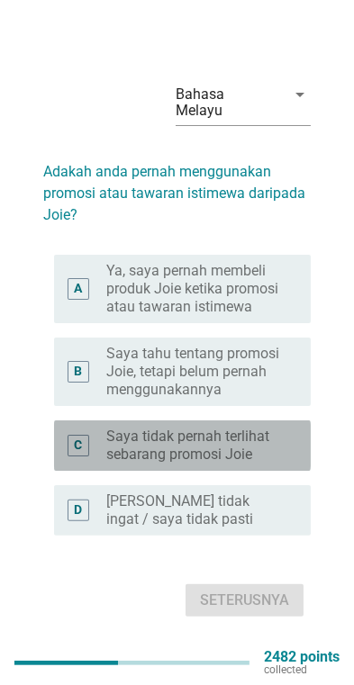
click at [279, 450] on label "Saya tidak pernah terlihat sebarang promosi Joie" at bounding box center [194, 446] width 176 height 36
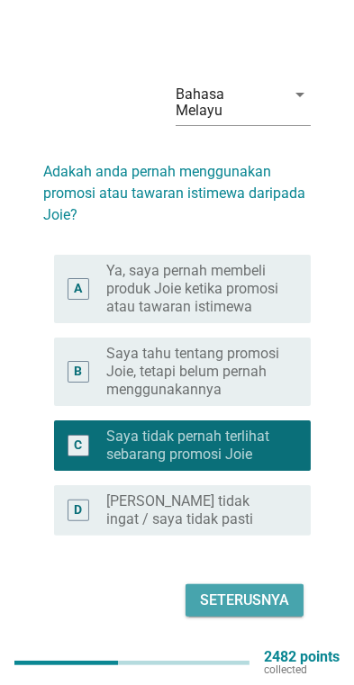
click at [258, 601] on button "Seterusnya" at bounding box center [244, 600] width 118 height 32
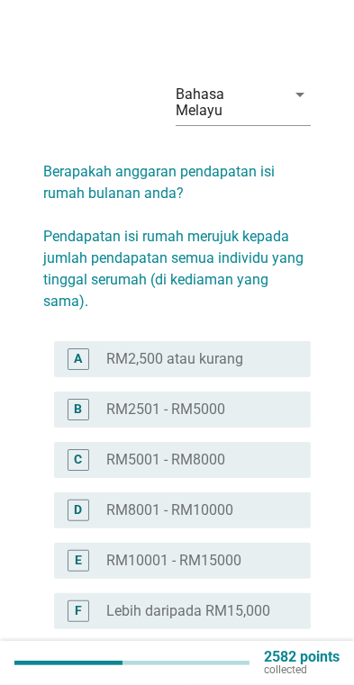
click at [296, 348] on div "A radio_button_unchecked RM2,500 atau kurang" at bounding box center [182, 359] width 257 height 36
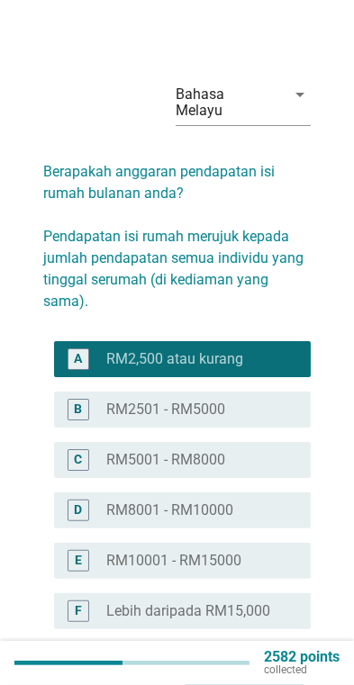
click at [270, 683] on div "Seterusnya" at bounding box center [244, 694] width 89 height 22
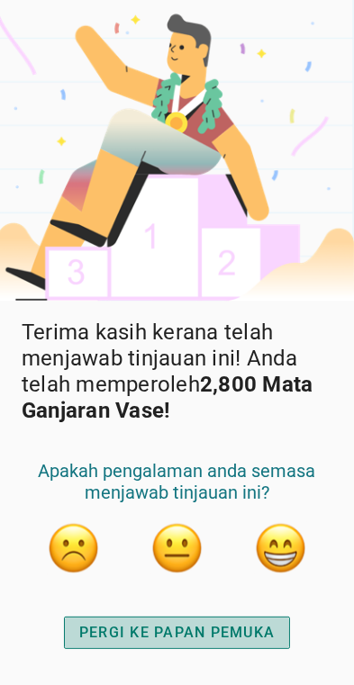
click at [234, 644] on div "PERGI KE PAPAN PEMUKA" at bounding box center [176, 633] width 195 height 22
